Goal: Task Accomplishment & Management: Use online tool/utility

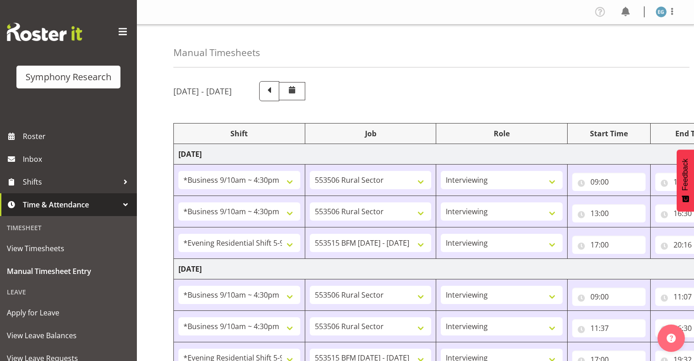
select select "26078"
select select "10587"
select select "26078"
select select "10587"
select select "48116"
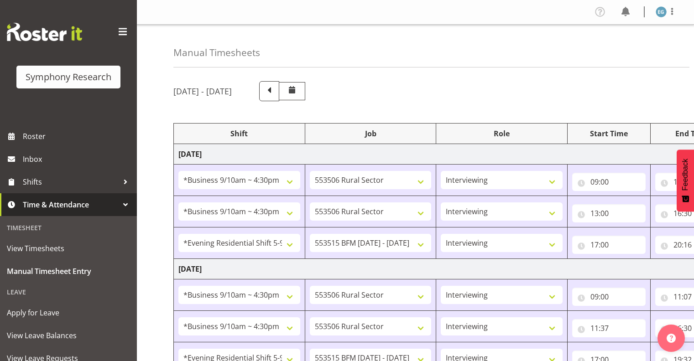
select select "10731"
select select "26078"
select select "10587"
select select "26078"
select select "10587"
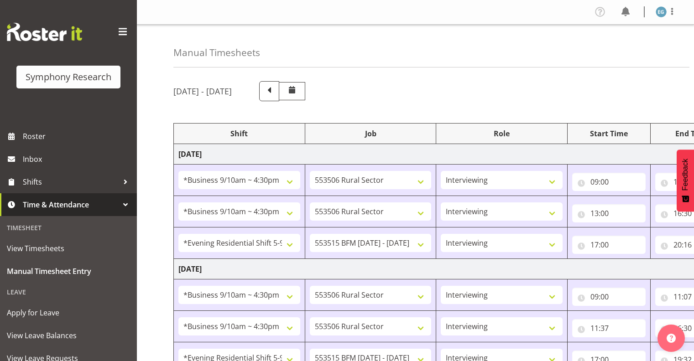
select select "48116"
select select "10731"
select select "26078"
select select "10587"
select select "26078"
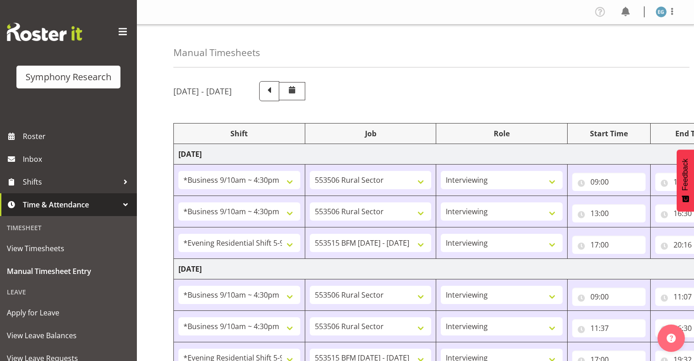
select select "10731"
select select "26078"
select select "10731"
select select "48116"
select select "10731"
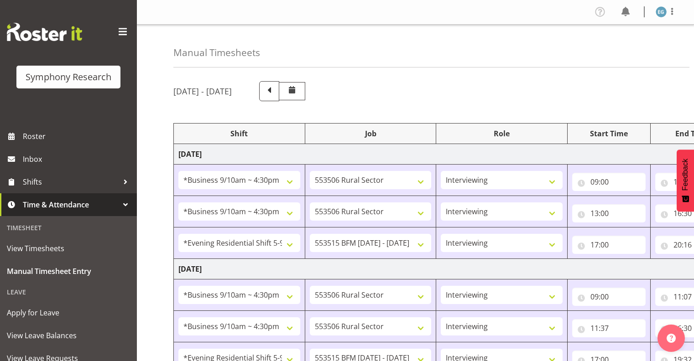
select select "48116"
select select "10731"
select select "26078"
select select "10731"
select select "26078"
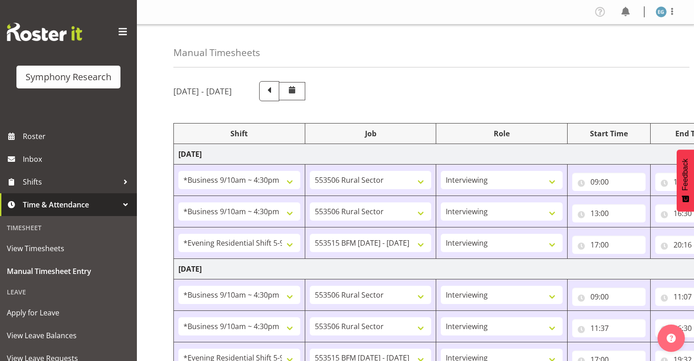
select select "10731"
select select "48116"
select select "10731"
select select "43777"
select select "10732"
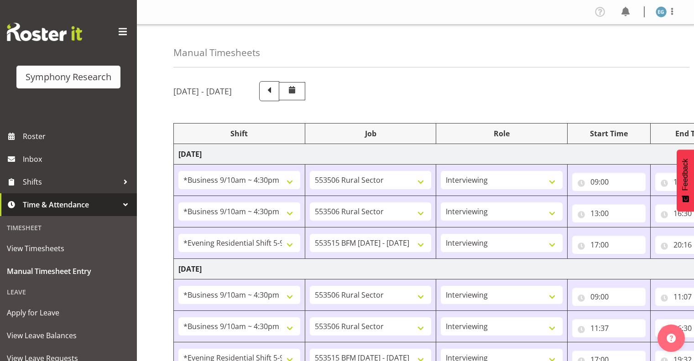
select select "297"
select select "43777"
select select "10732"
select select "43777"
select select "10732"
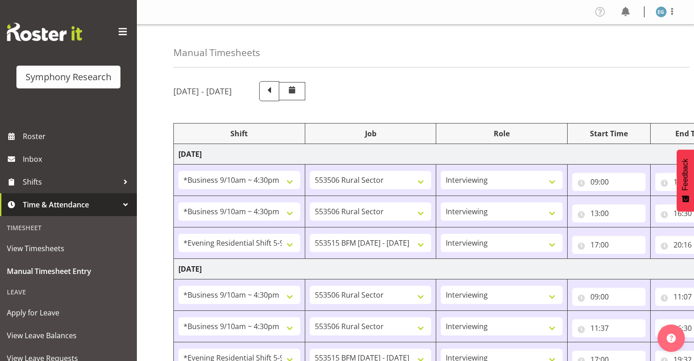
select select "43777"
select select "10732"
select select "10731"
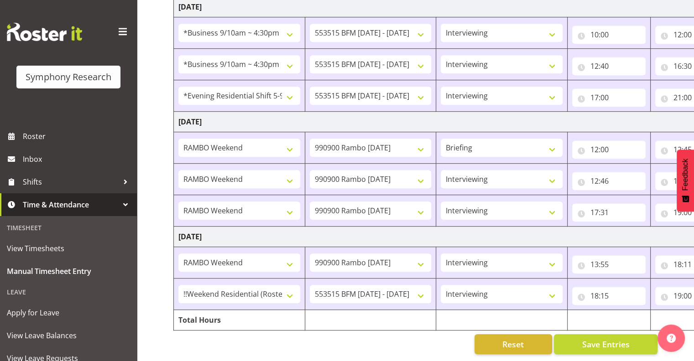
scroll to position [0, 118]
